Goal: Find specific page/section: Find specific page/section

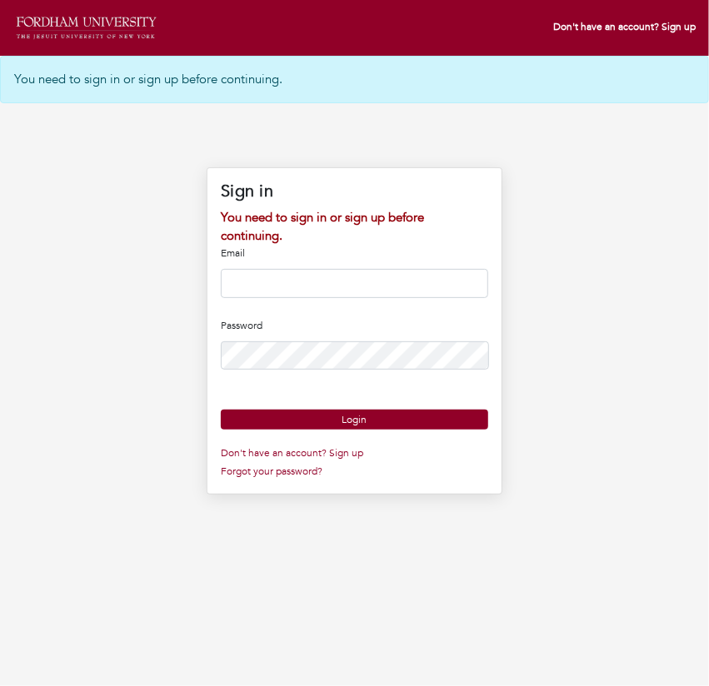
type input "**********"
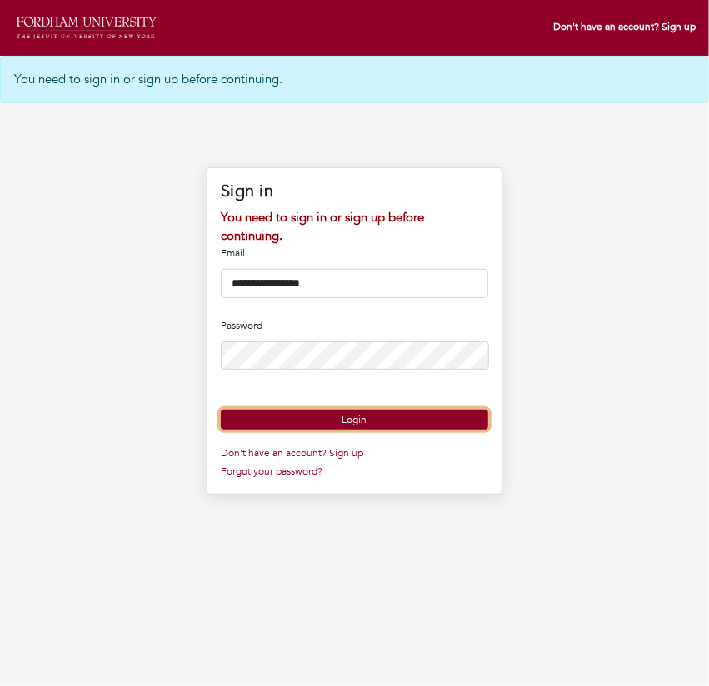
click at [376, 430] on button "Login" at bounding box center [354, 420] width 267 height 20
click at [413, 430] on button "Login" at bounding box center [354, 420] width 267 height 20
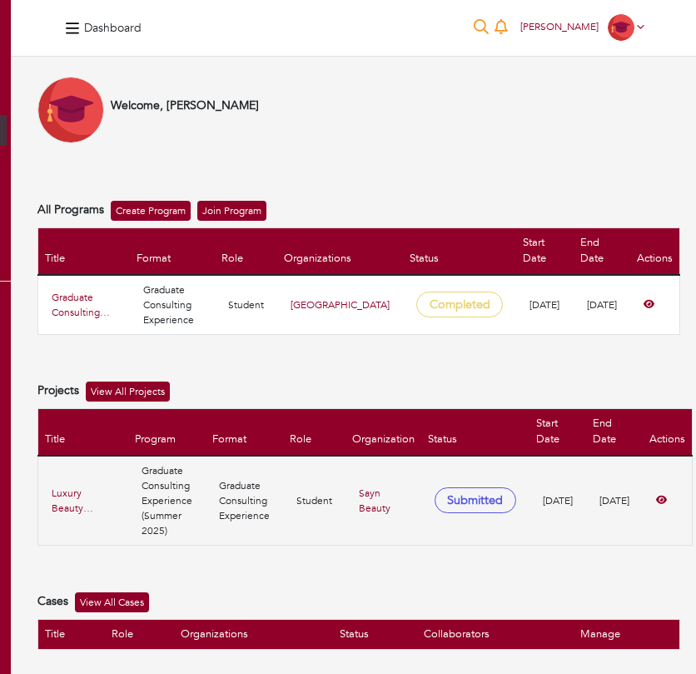
scroll to position [0, 199]
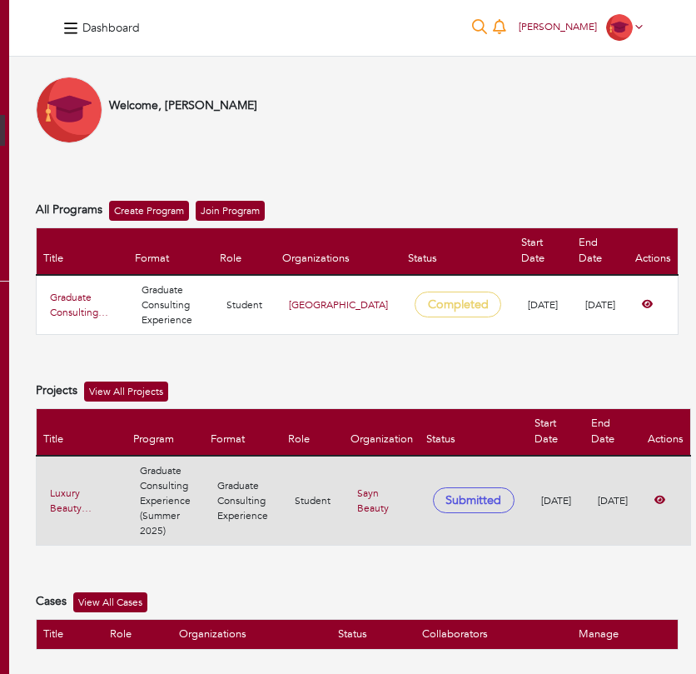
click at [398, 496] on td "Sayn Beauty" at bounding box center [382, 501] width 76 height 90
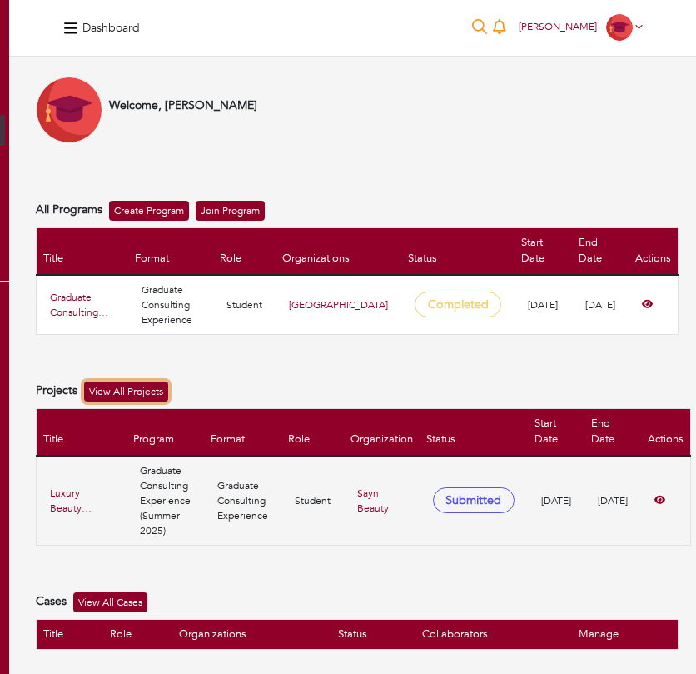
click at [126, 396] on link "View All Projects" at bounding box center [126, 391] width 84 height 20
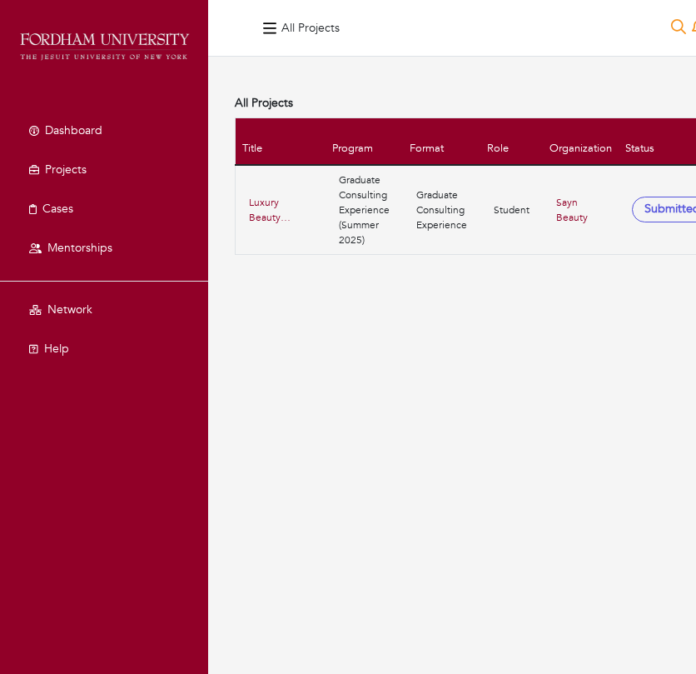
scroll to position [12, 0]
drag, startPoint x: 430, startPoint y: 671, endPoint x: 598, endPoint y: 654, distance: 169.1
click at [616, 652] on div "All Projects 0 [PERSON_NAME] [PERSON_NAME] My profile My organizations Settings…" at bounding box center [556, 337] width 696 height 674
click at [483, 544] on div "All Projects 0 [PERSON_NAME] [PERSON_NAME] My profile My organizations Settings…" at bounding box center [556, 337] width 696 height 674
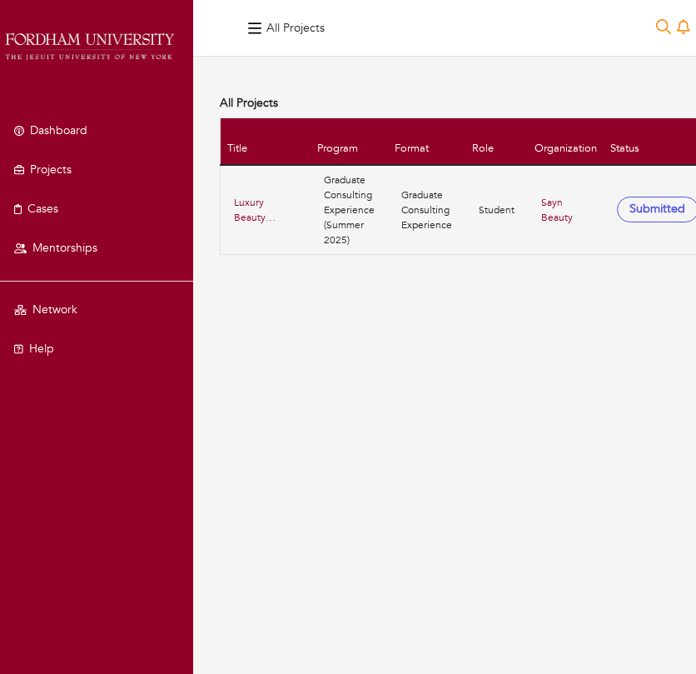
scroll to position [12, 199]
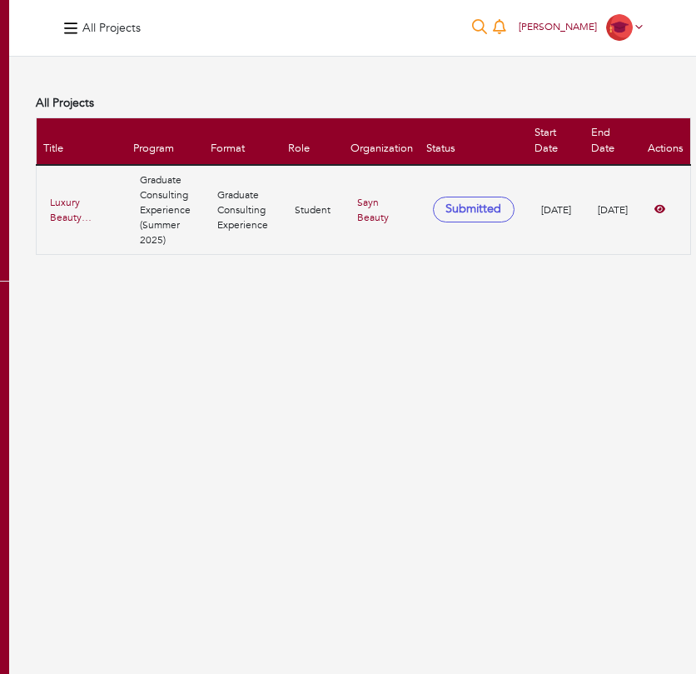
click at [519, 409] on div "All Projects 0 [PERSON_NAME] [PERSON_NAME] My profile My organizations Settings…" at bounding box center [357, 337] width 696 height 674
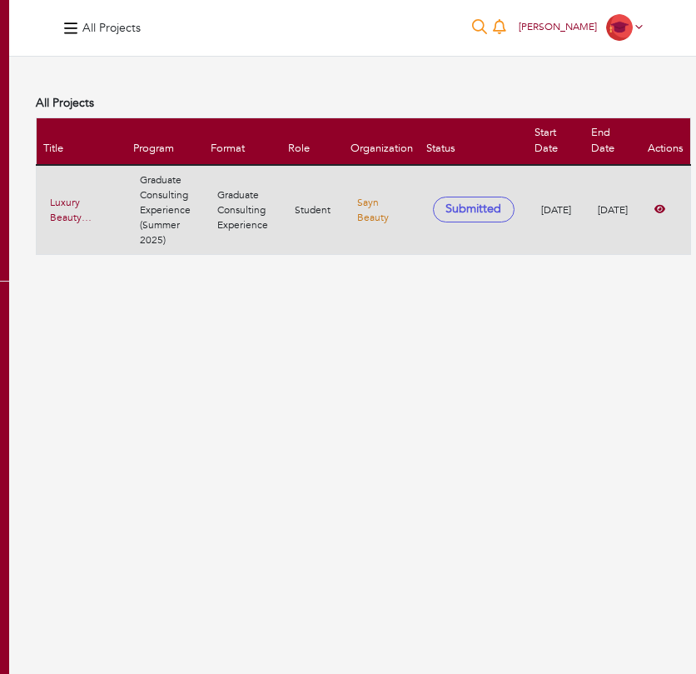
click at [370, 196] on link "Sayn Beauty" at bounding box center [373, 210] width 32 height 28
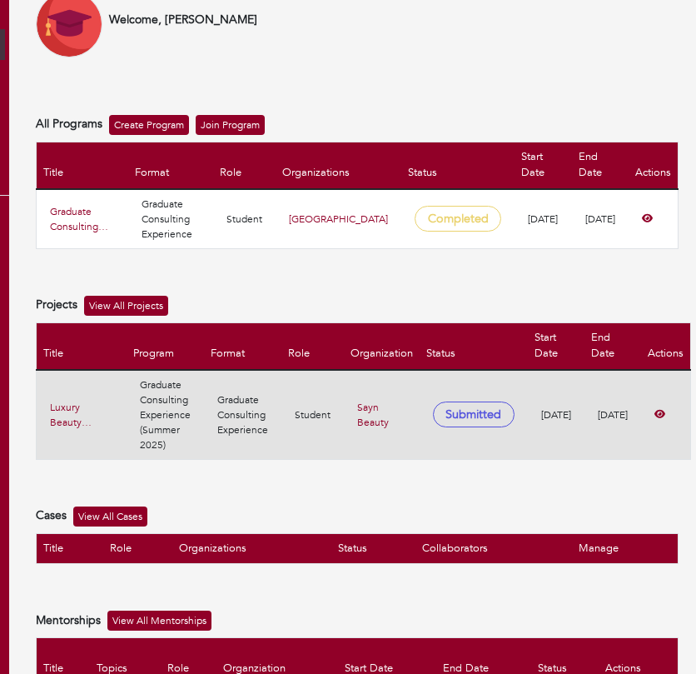
scroll to position [0, 199]
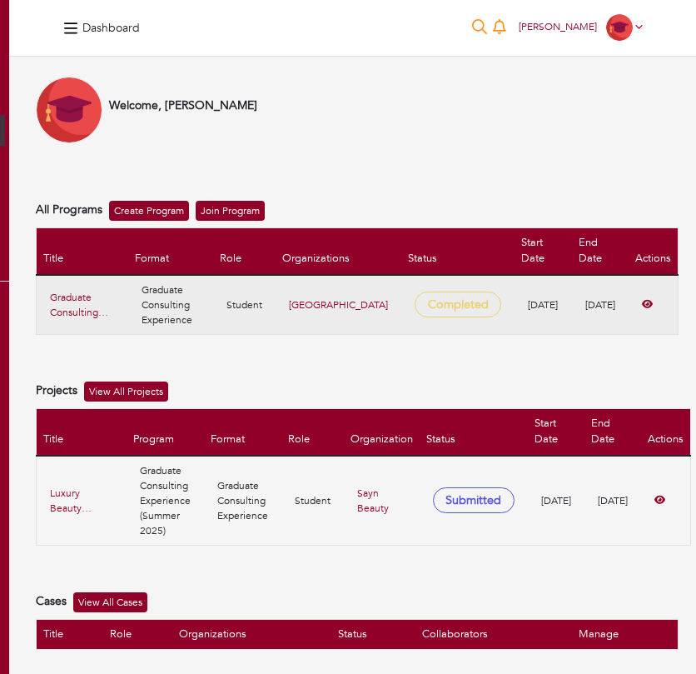
click at [572, 301] on td "[DATE]" at bounding box center [600, 305] width 57 height 60
click at [276, 323] on td "Student" at bounding box center [244, 305] width 62 height 60
click at [276, 295] on td "Student" at bounding box center [244, 305] width 62 height 60
click at [462, 304] on span "Completed" at bounding box center [458, 304] width 87 height 26
